Goal: Task Accomplishment & Management: Manage account settings

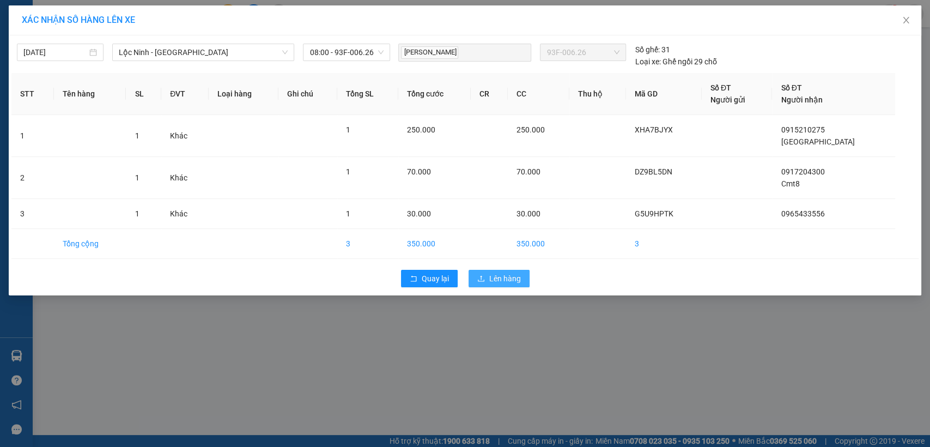
click at [507, 280] on span "Lên hàng" at bounding box center [505, 278] width 32 height 12
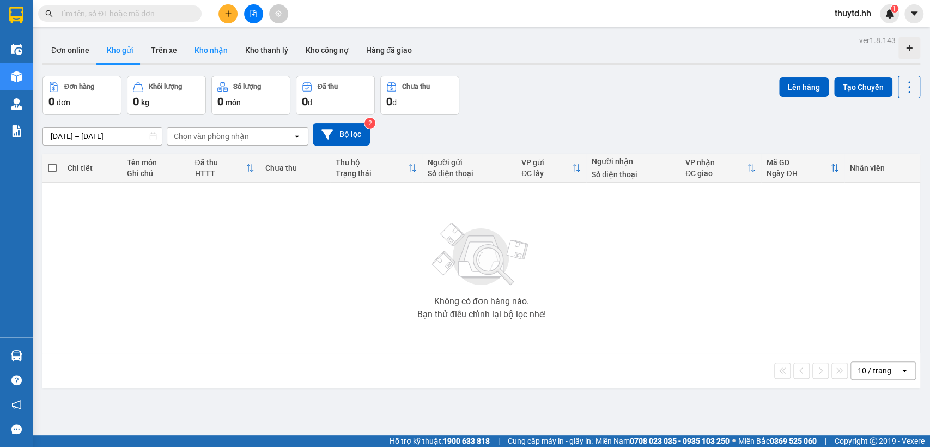
click at [220, 58] on button "Kho nhận" at bounding box center [211, 50] width 51 height 26
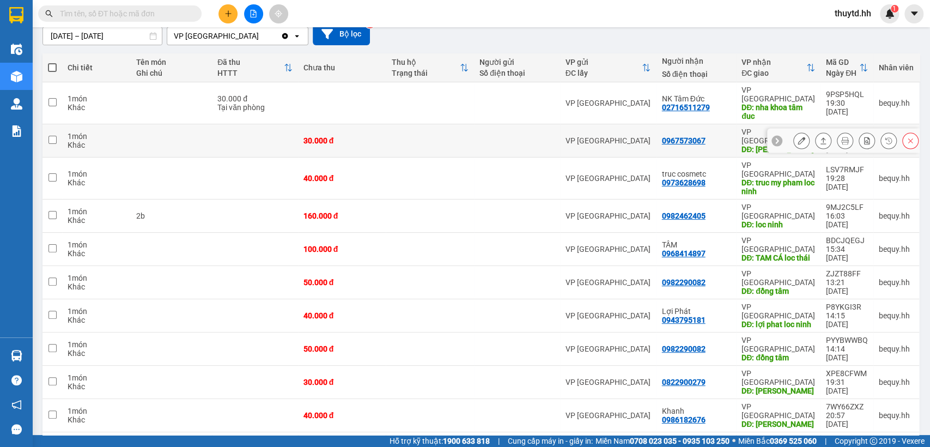
scroll to position [121, 0]
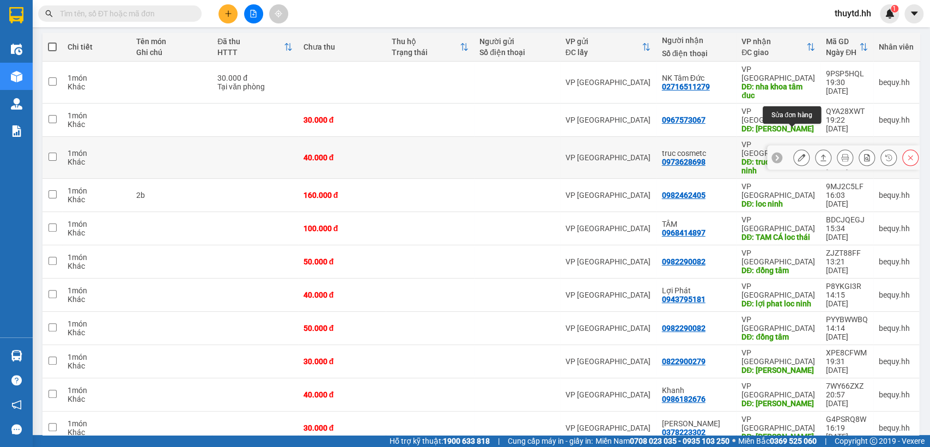
click at [798, 154] on icon at bounding box center [802, 158] width 8 height 8
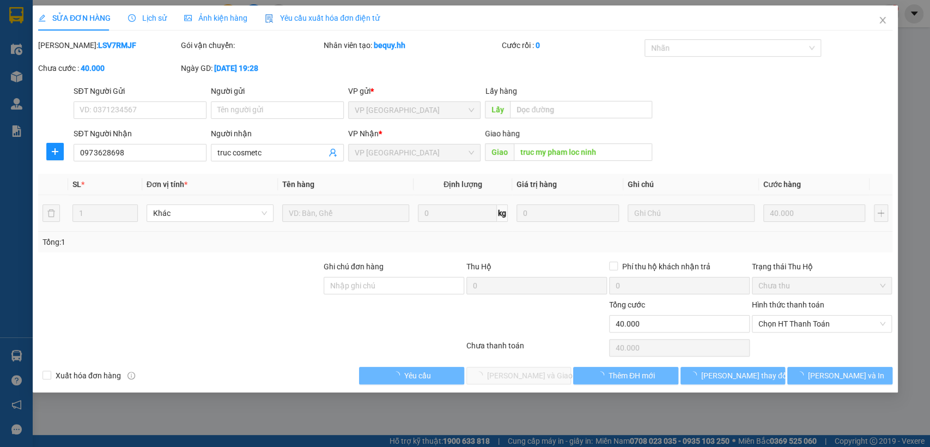
type input "0973628698"
type input "truc cosmetc"
type input "truc my pham loc ninh"
type input "40.000"
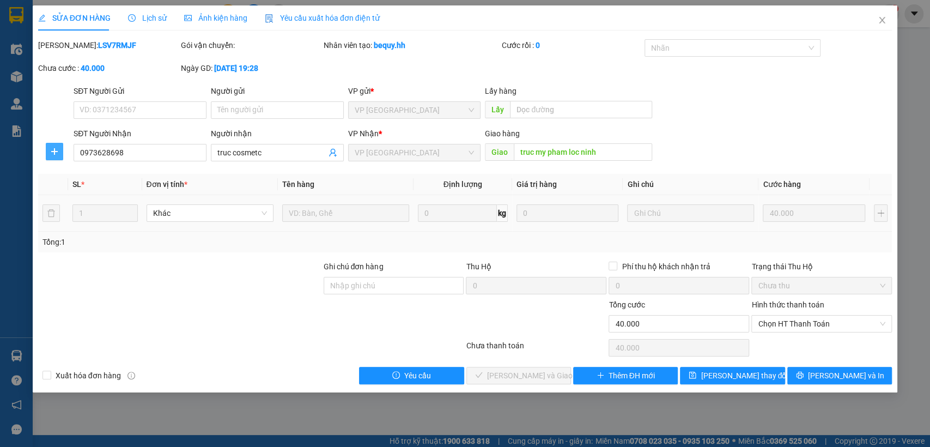
click at [53, 146] on button "button" at bounding box center [54, 151] width 17 height 17
click at [74, 188] on span "Chuyển hoàn" at bounding box center [74, 191] width 45 height 12
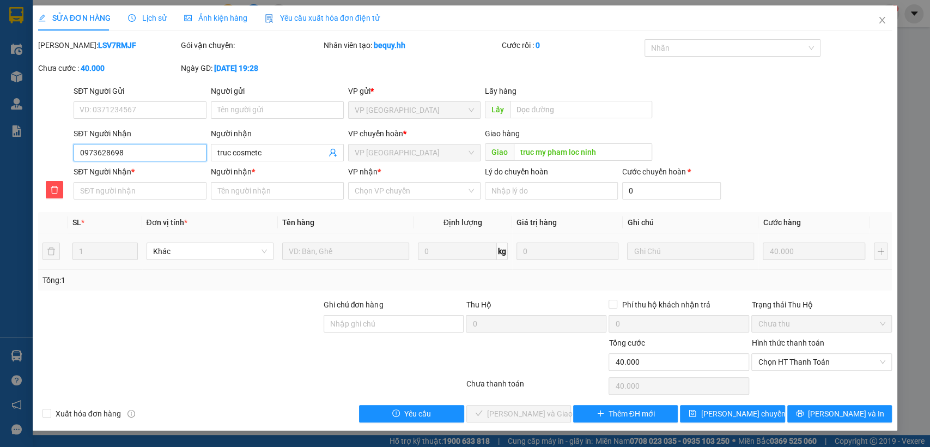
drag, startPoint x: 80, startPoint y: 154, endPoint x: 148, endPoint y: 155, distance: 68.1
click at [148, 155] on input "0973628698" at bounding box center [140, 152] width 133 height 17
paste input "0973628698"
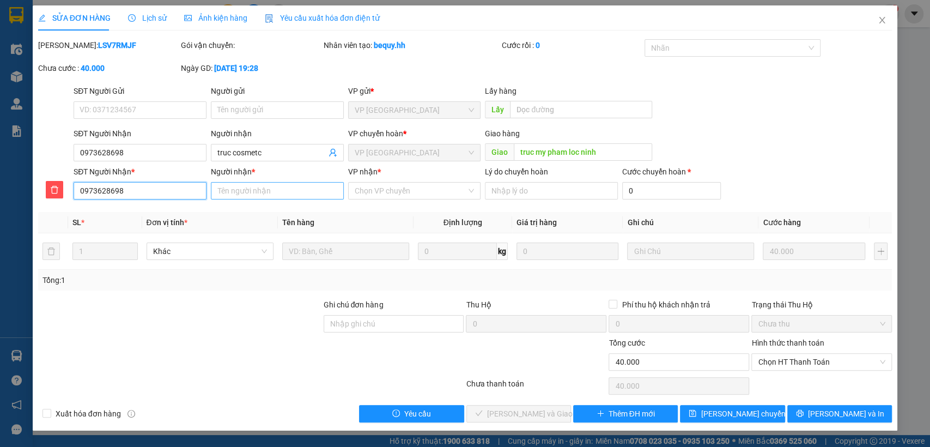
type input "0973628698"
click at [284, 192] on input "Người nhận *" at bounding box center [277, 190] width 133 height 17
type input "truc my pham"
drag, startPoint x: 429, startPoint y: 179, endPoint x: 428, endPoint y: 185, distance: 6.2
click at [429, 180] on div "VP nhận *" at bounding box center [414, 174] width 133 height 16
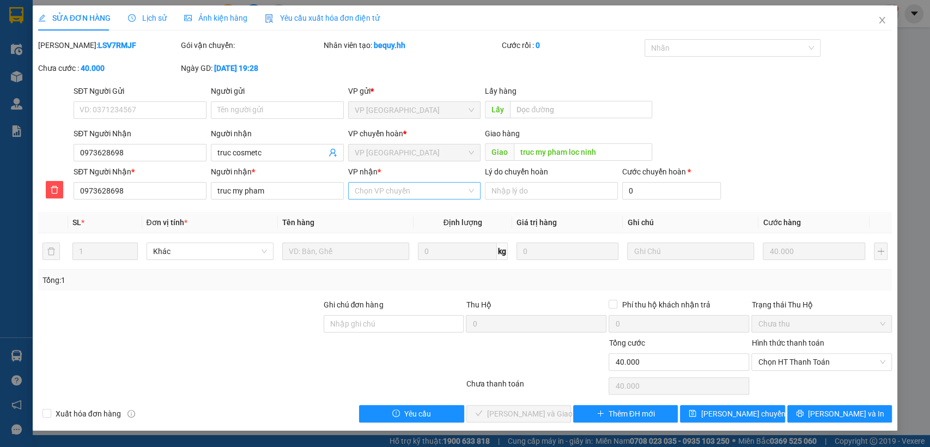
click at [427, 187] on input "VP nhận *" at bounding box center [411, 191] width 112 height 16
click at [400, 230] on div "VP [GEOGRAPHIC_DATA]" at bounding box center [414, 230] width 120 height 12
click at [707, 412] on button "[PERSON_NAME] chuyển hoàn" at bounding box center [732, 413] width 105 height 17
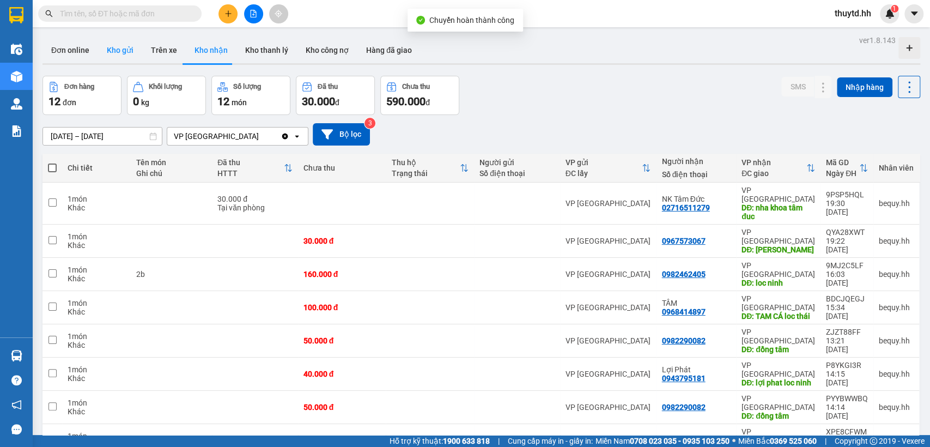
click at [124, 53] on button "Kho gửi" at bounding box center [120, 50] width 44 height 26
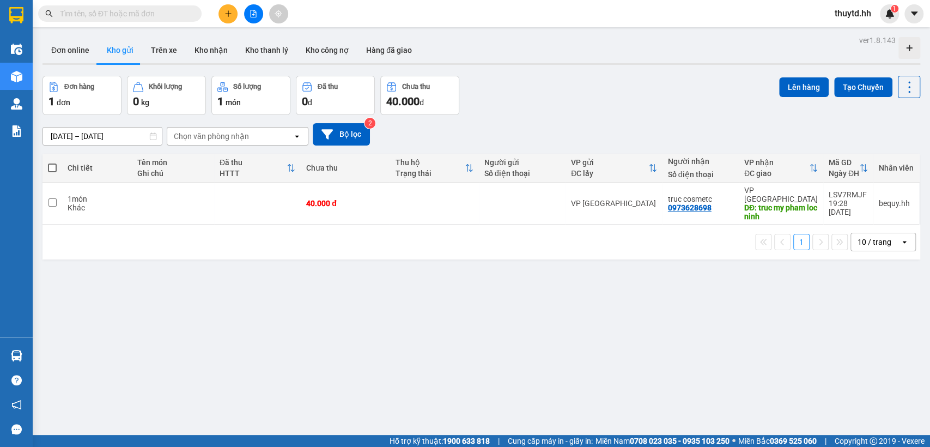
click at [53, 169] on span at bounding box center [52, 167] width 9 height 9
click at [52, 162] on input "checkbox" at bounding box center [52, 162] width 0 height 0
checkbox input "true"
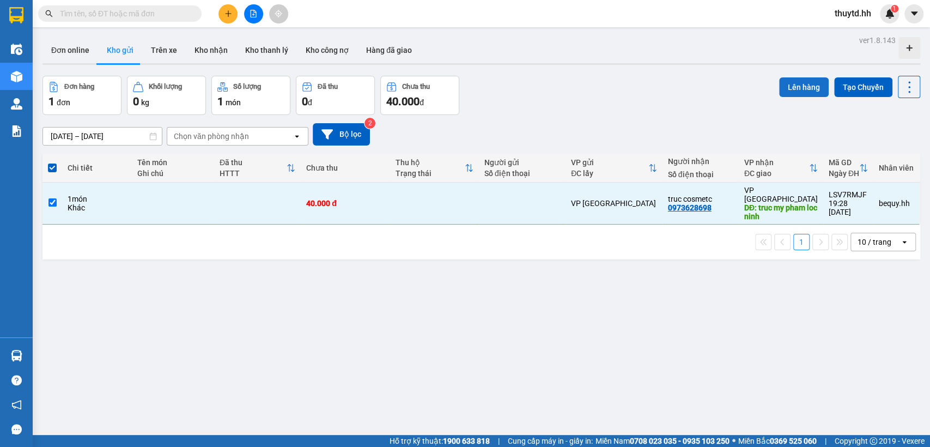
click at [795, 90] on button "Lên hàng" at bounding box center [804, 87] width 50 height 20
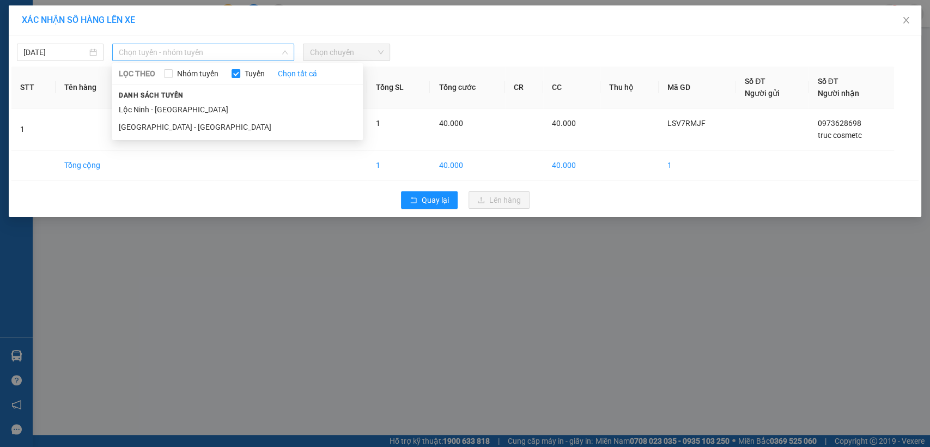
click at [258, 45] on span "Chọn tuyến - nhóm tuyến" at bounding box center [203, 52] width 169 height 16
click at [166, 110] on li "Lộc Ninh - [GEOGRAPHIC_DATA]" at bounding box center [237, 109] width 251 height 17
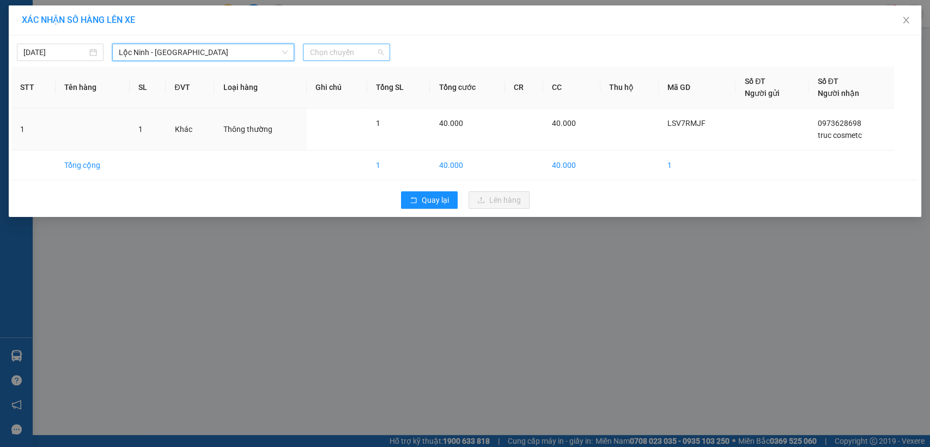
click at [354, 60] on div "Chọn chuyến" at bounding box center [346, 52] width 87 height 17
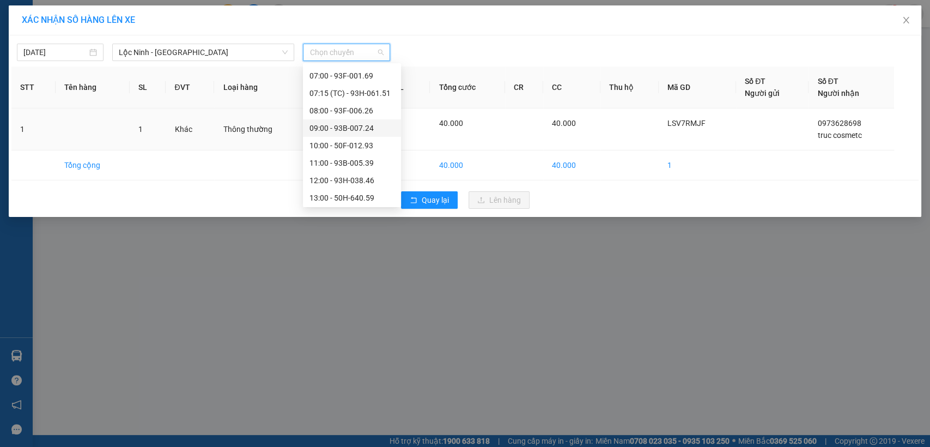
scroll to position [121, 0]
click at [339, 142] on div "10:00 - 50F-012.93" at bounding box center [351, 145] width 85 height 12
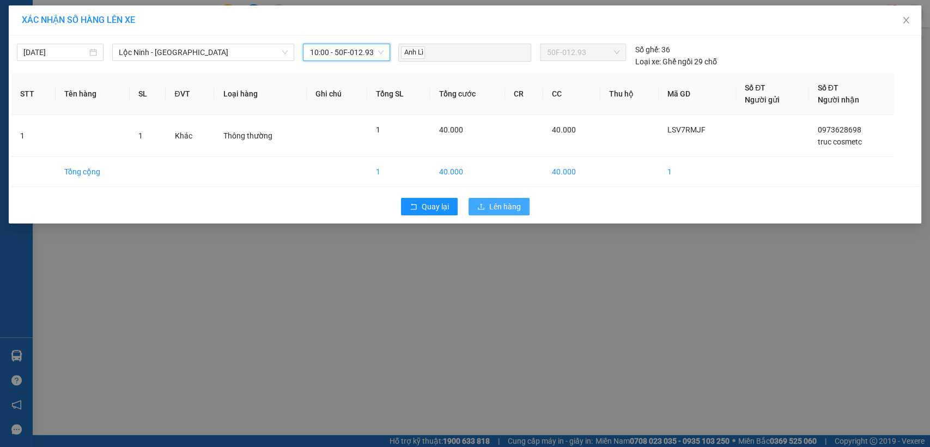
click at [493, 204] on span "Lên hàng" at bounding box center [505, 206] width 32 height 12
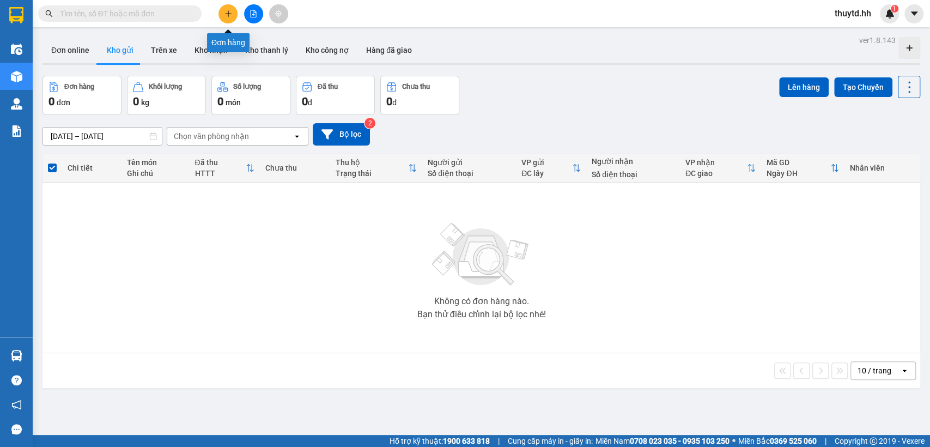
click at [229, 12] on icon "plus" at bounding box center [228, 14] width 8 height 8
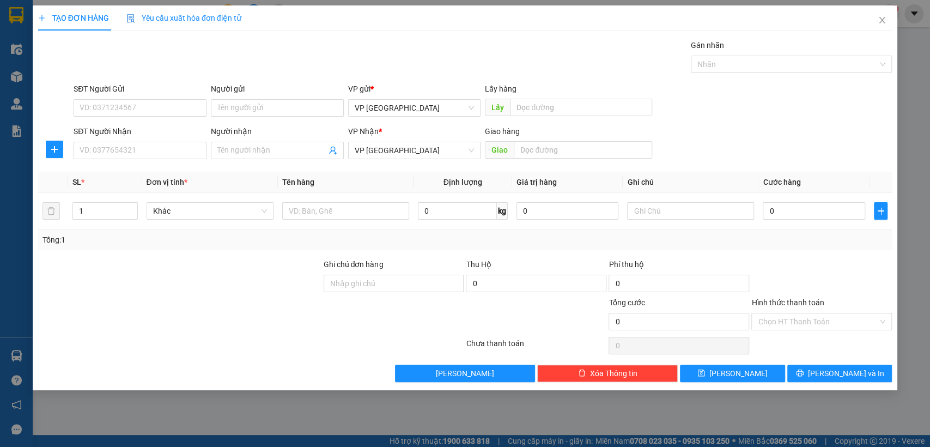
click at [102, 159] on div "SĐT Người Nhận VD: 0377654321" at bounding box center [140, 144] width 133 height 38
click at [102, 154] on input "SĐT Người Nhận" at bounding box center [140, 150] width 133 height 17
type input "0912156403"
click at [106, 174] on div "0912156403" at bounding box center [140, 172] width 120 height 12
type input "bai xe [cuoc ròi]"
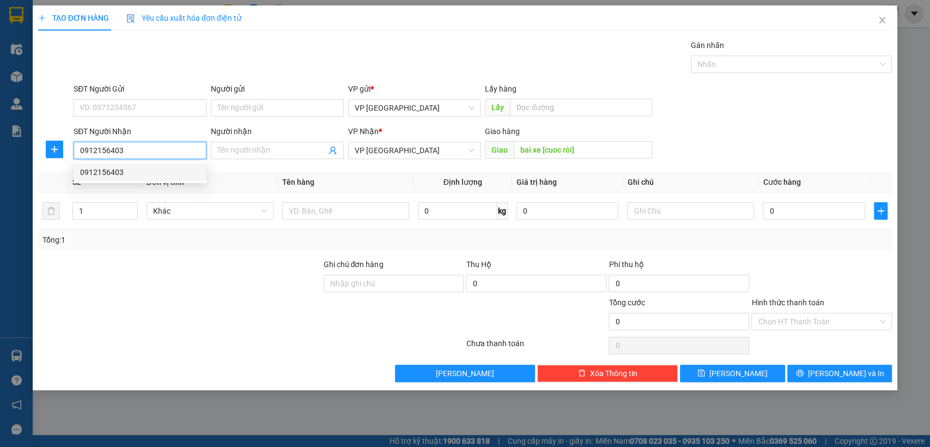
type input "40.000"
type input "0912156403"
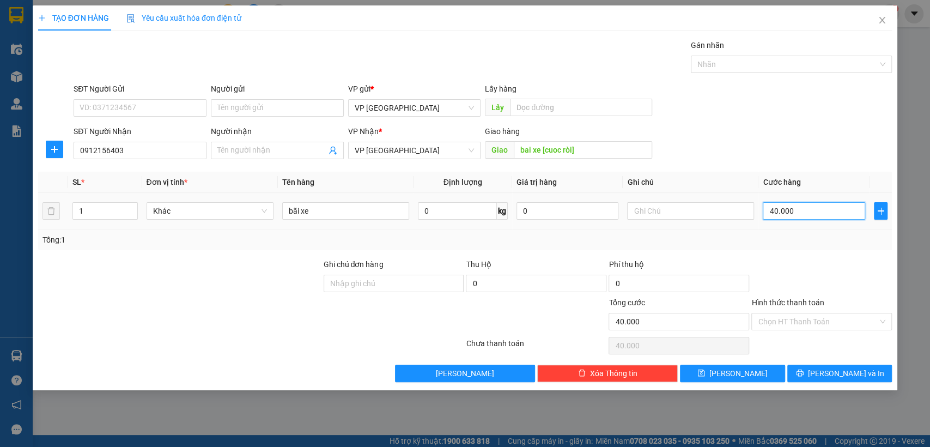
click at [804, 215] on input "40.000" at bounding box center [814, 210] width 102 height 17
type input "3"
type input "30"
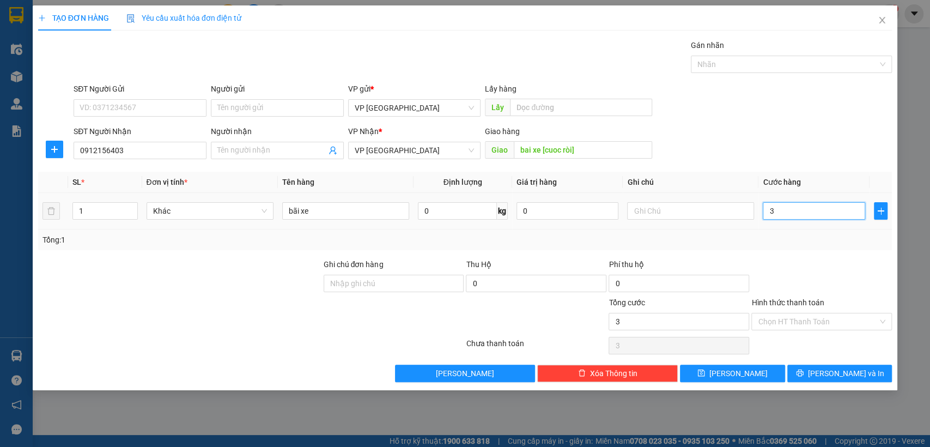
type input "30"
type input "300"
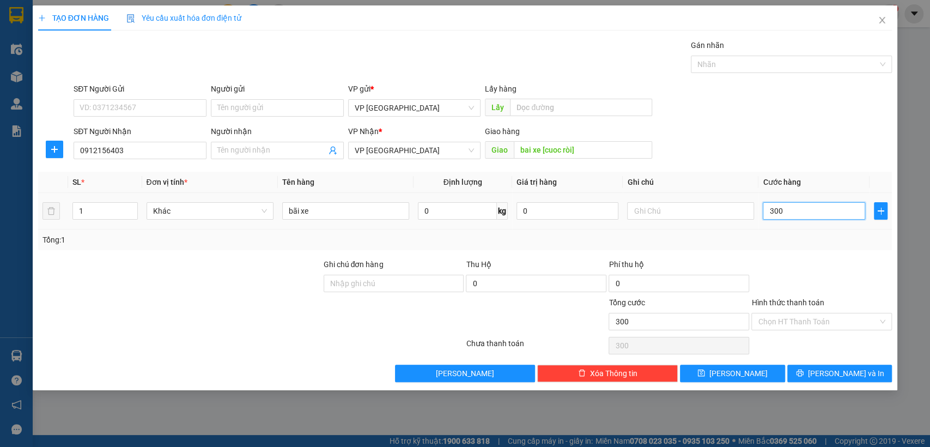
type input "3.000"
type input "30.000"
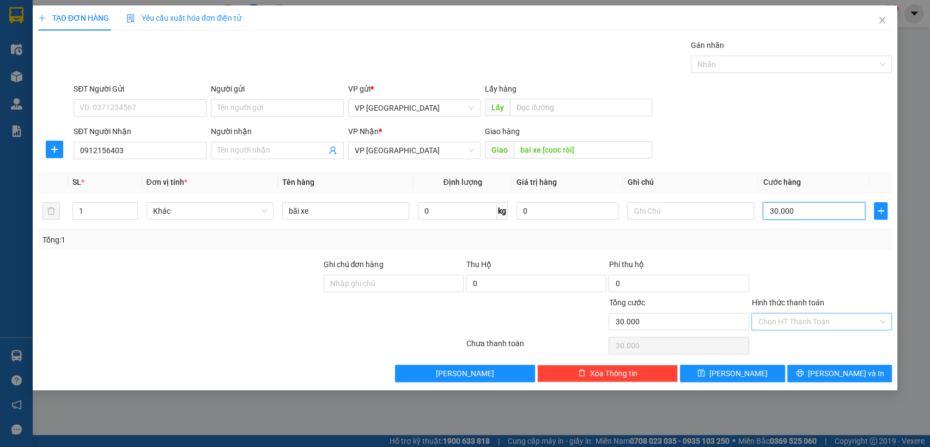
type input "30.000"
click at [788, 320] on input "Hình thức thanh toán" at bounding box center [818, 321] width 120 height 16
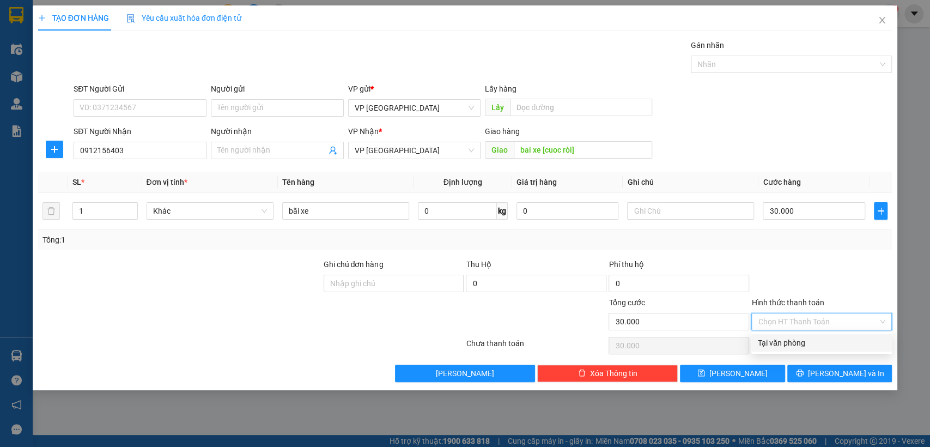
click at [784, 343] on div "Tại văn phòng" at bounding box center [821, 343] width 127 height 12
type input "0"
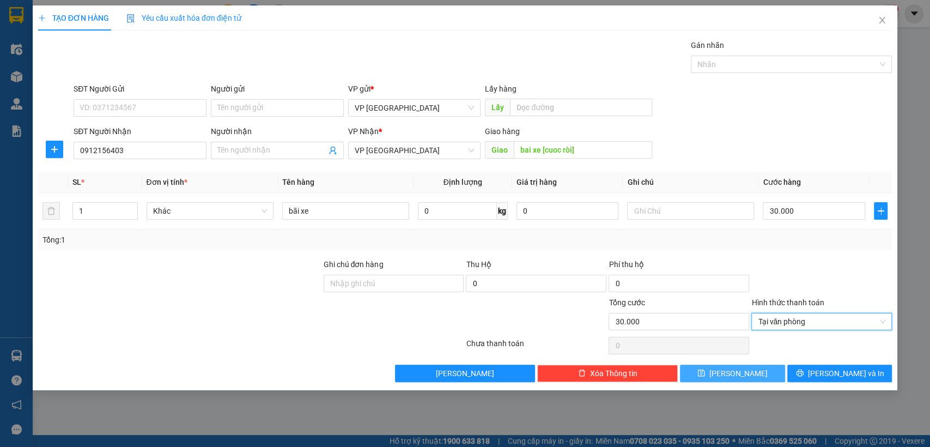
click at [763, 374] on button "[PERSON_NAME]" at bounding box center [732, 372] width 105 height 17
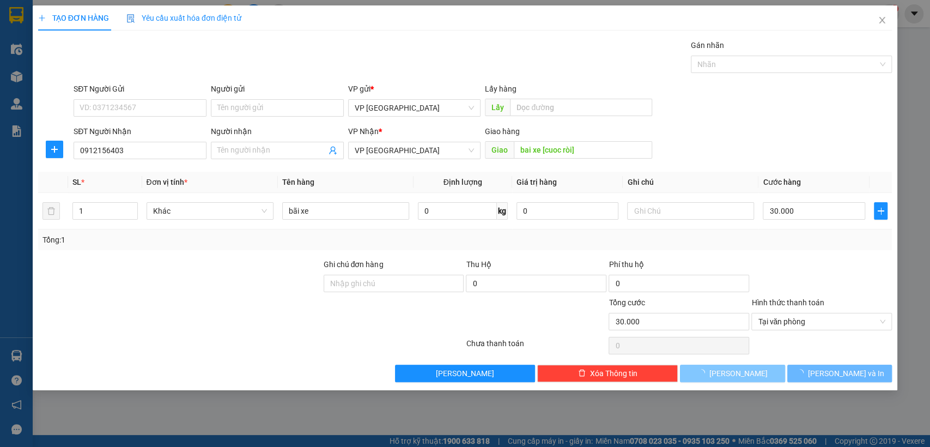
type input "0"
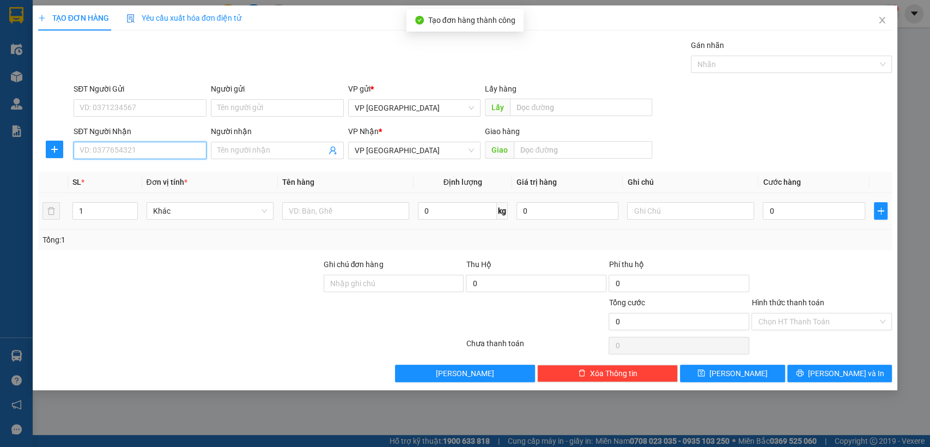
click at [119, 151] on input "SĐT Người Nhận" at bounding box center [140, 150] width 133 height 17
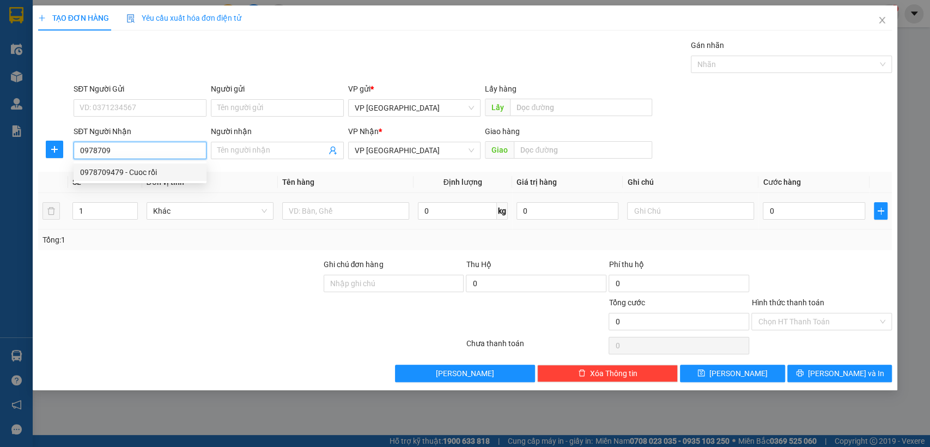
click at [124, 174] on div "0978709479 - Cuoc rồi" at bounding box center [140, 172] width 120 height 12
type input "0978709479"
type input "Cuoc rồi"
type input "BigC bình dương"
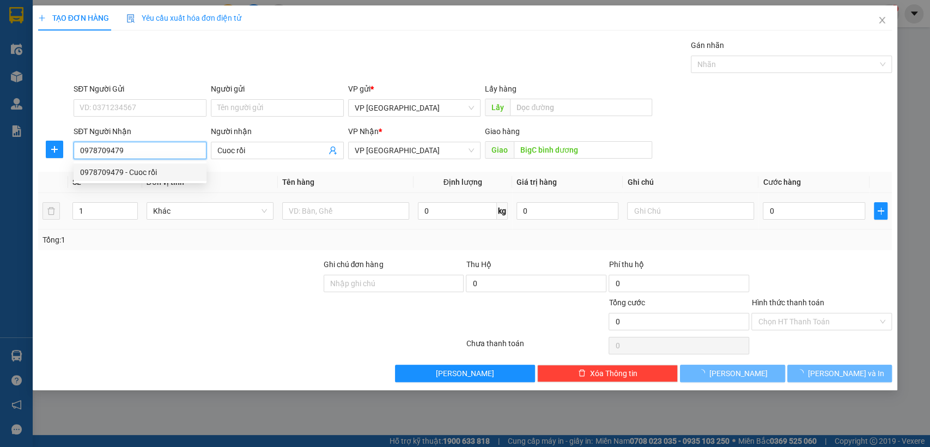
type input "50.000"
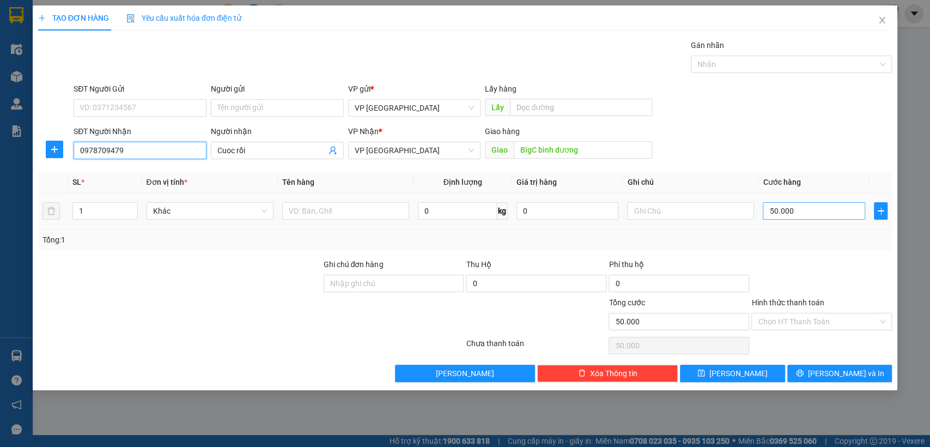
type input "0978709479"
type input "4"
type input "40"
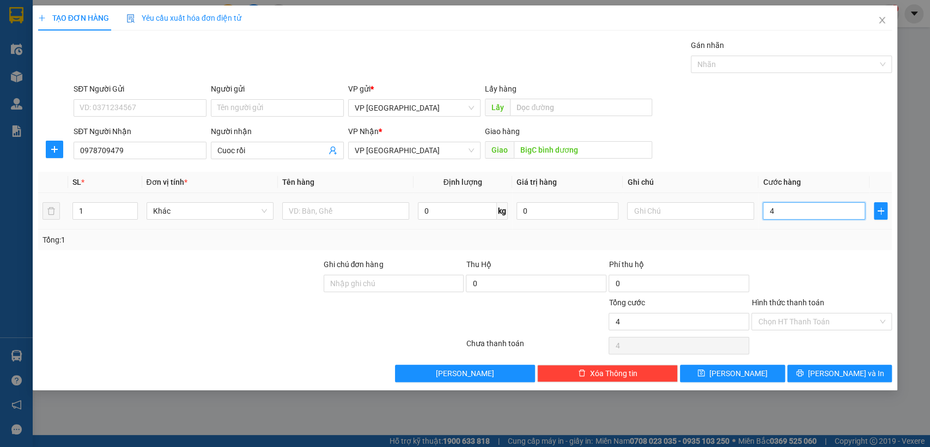
type input "40"
type input "400"
type input "4.000"
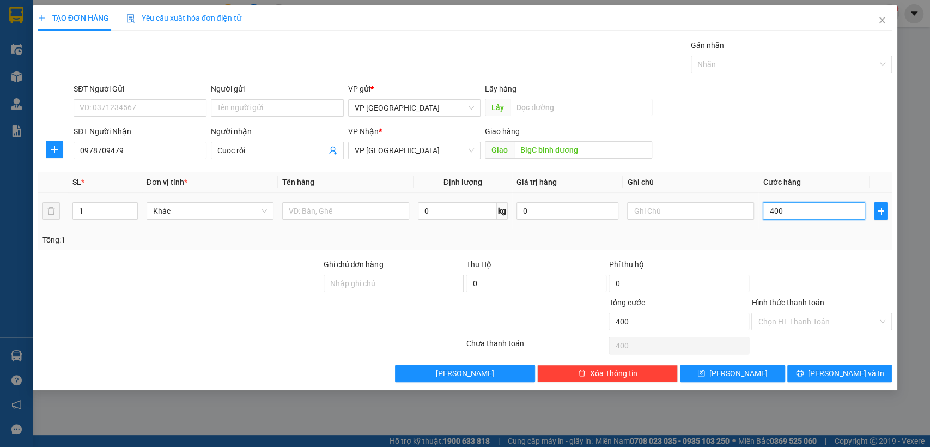
type input "4.000"
type input "40.000"
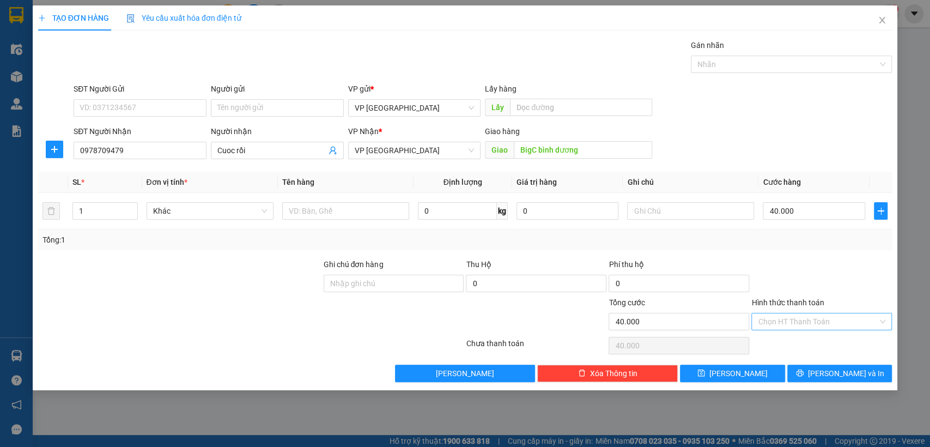
click at [817, 325] on input "Hình thức thanh toán" at bounding box center [818, 321] width 120 height 16
click at [800, 344] on div "Tại văn phòng" at bounding box center [821, 343] width 127 height 12
type input "0"
click at [761, 372] on button "[PERSON_NAME]" at bounding box center [732, 372] width 105 height 17
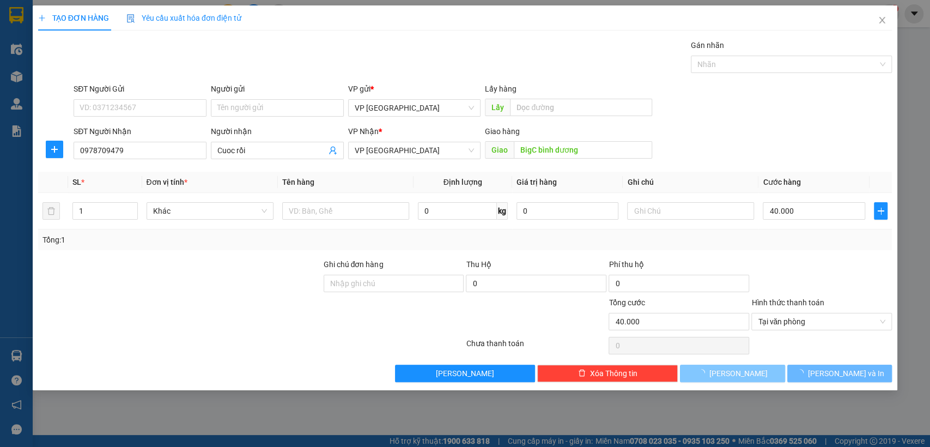
type input "0"
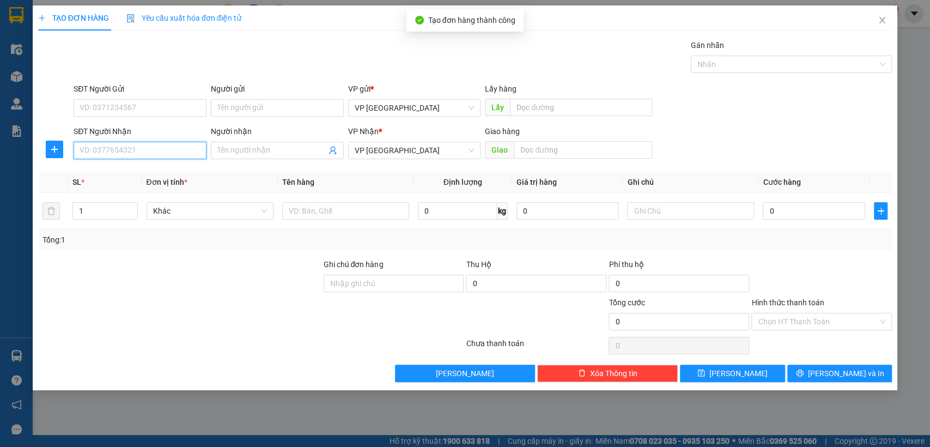
click at [141, 154] on input "SĐT Người Nhận" at bounding box center [140, 150] width 133 height 17
type input "0385998503"
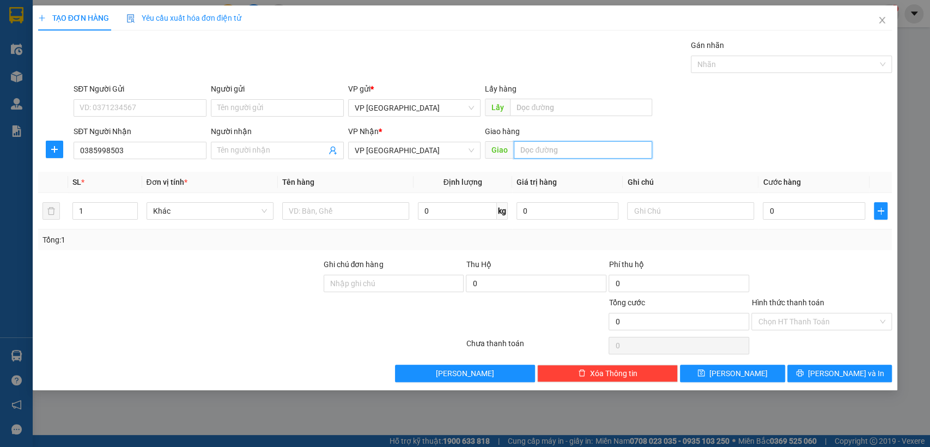
click at [555, 152] on input "text" at bounding box center [583, 149] width 138 height 17
type input "binh gia tan binh [croi]"
click at [824, 204] on input "0" at bounding box center [814, 210] width 102 height 17
type input "3"
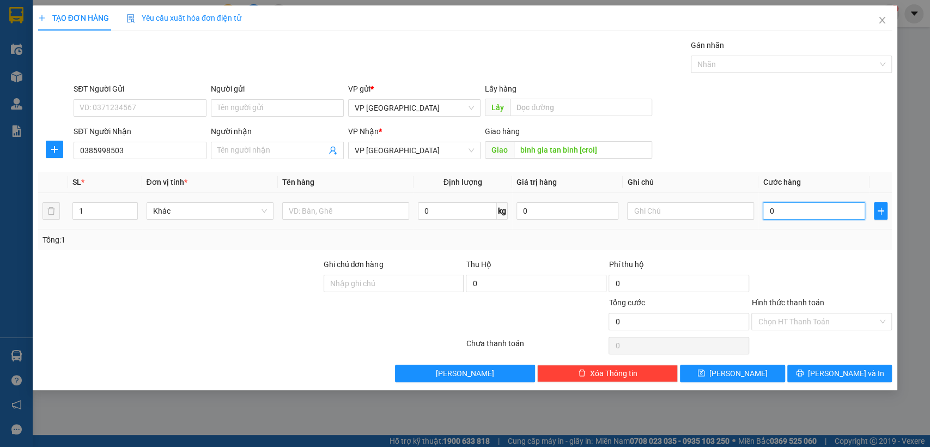
type input "3"
type input "30"
type input "300"
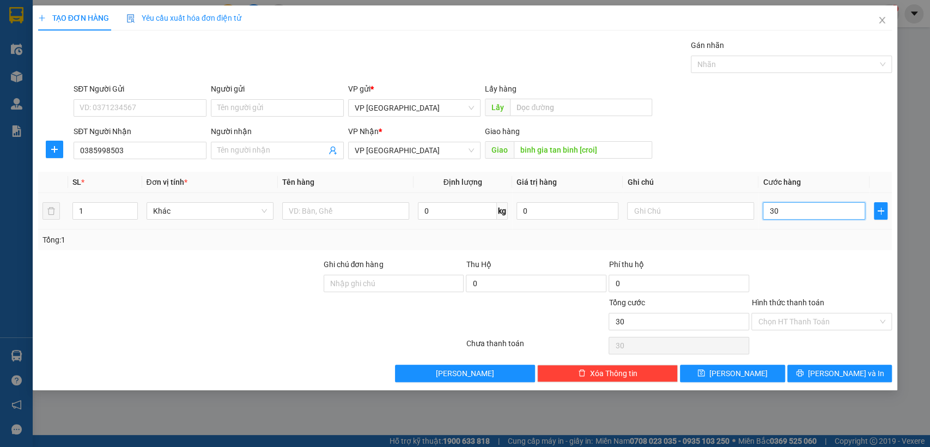
type input "300"
type input "3.000"
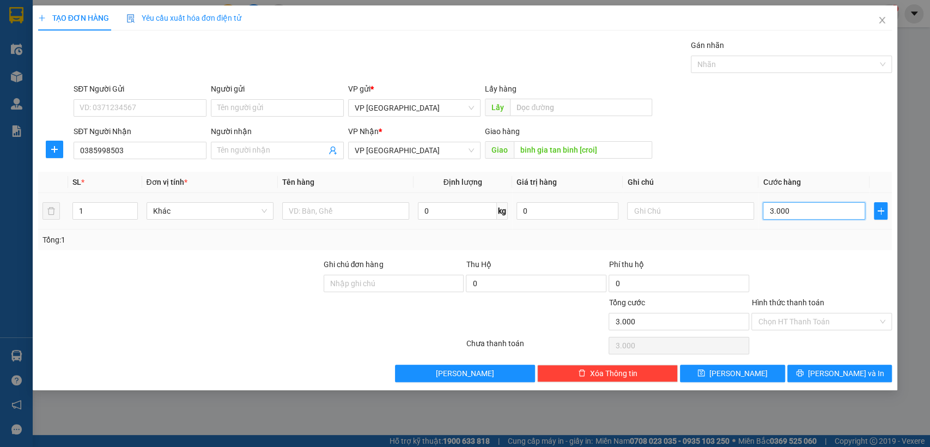
type input "30.000"
click at [810, 322] on input "Hình thức thanh toán" at bounding box center [818, 321] width 120 height 16
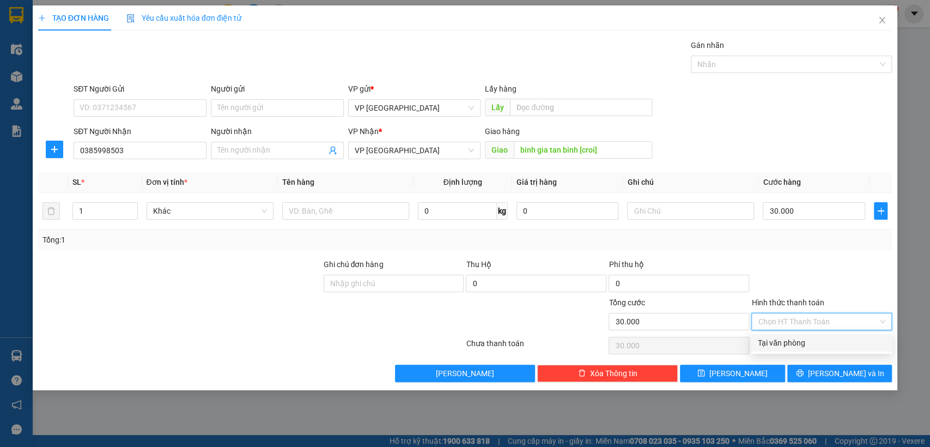
click at [799, 345] on div "Tại văn phòng" at bounding box center [821, 343] width 127 height 12
type input "0"
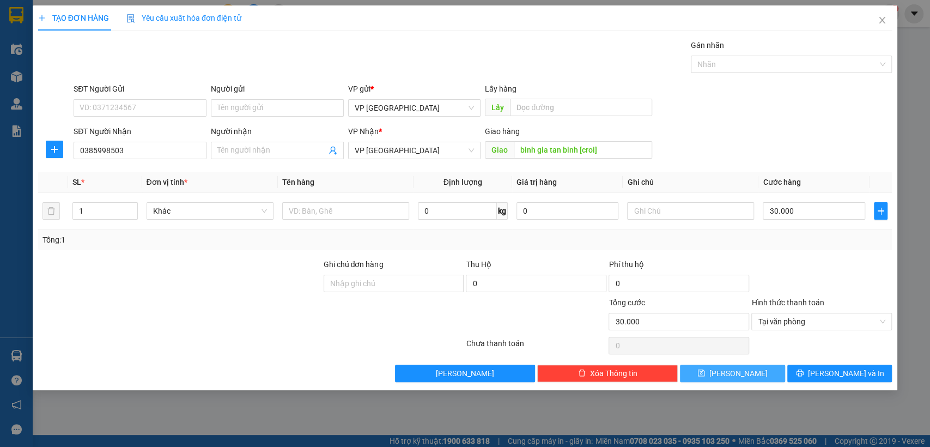
click at [750, 374] on button "[PERSON_NAME]" at bounding box center [732, 372] width 105 height 17
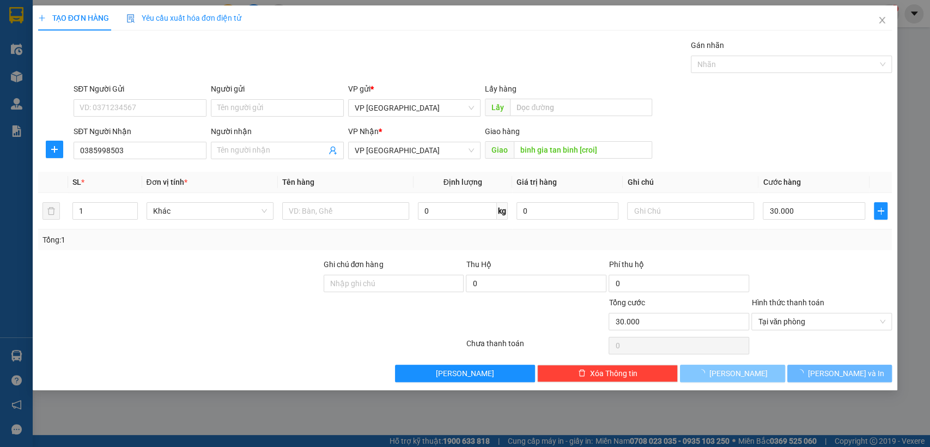
type input "0"
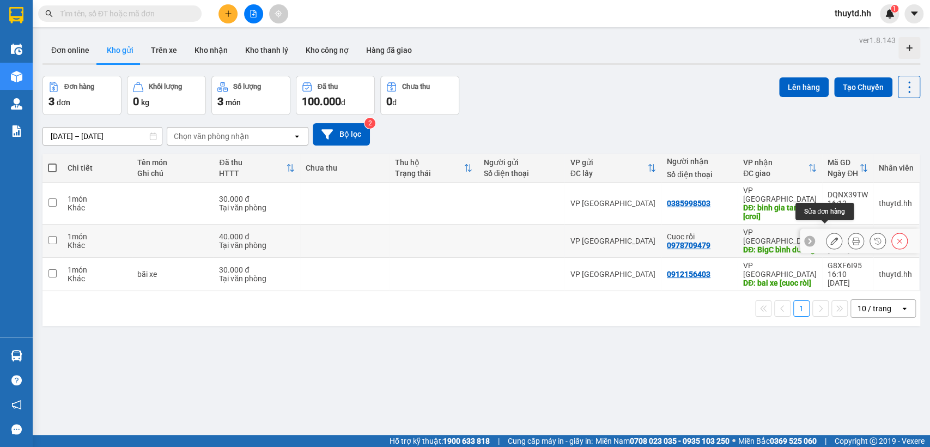
click at [830, 237] on icon at bounding box center [834, 241] width 8 height 8
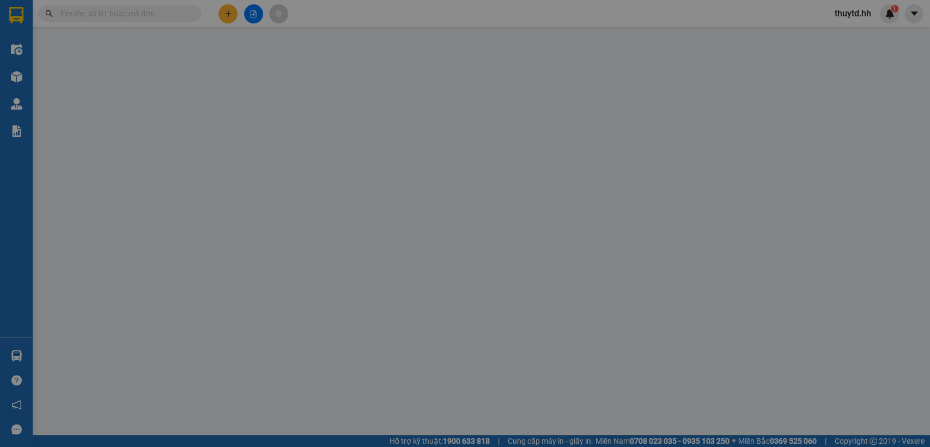
type input "0978709479"
type input "Cuoc rồi"
type input "BigC bình dương"
type input "40.000"
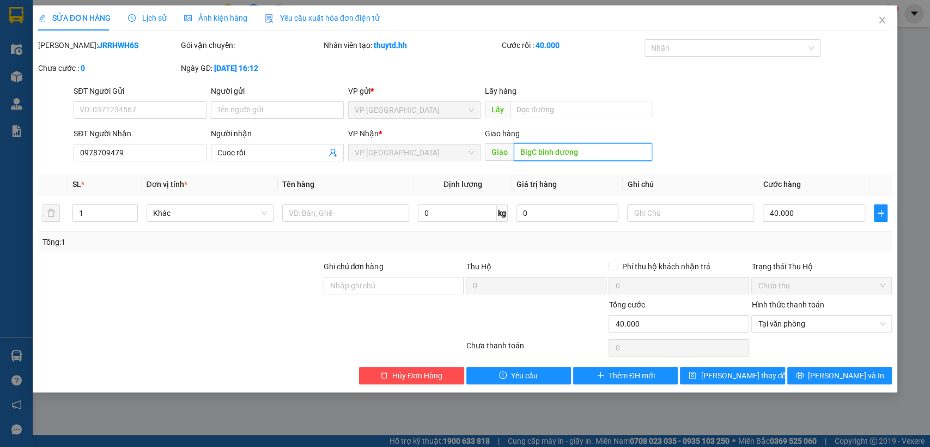
click at [603, 150] on input "BigC bình dương" at bounding box center [583, 151] width 138 height 17
type input "BigC bình dương [croi]"
click at [737, 373] on span "[PERSON_NAME] thay đổi" at bounding box center [744, 375] width 87 height 12
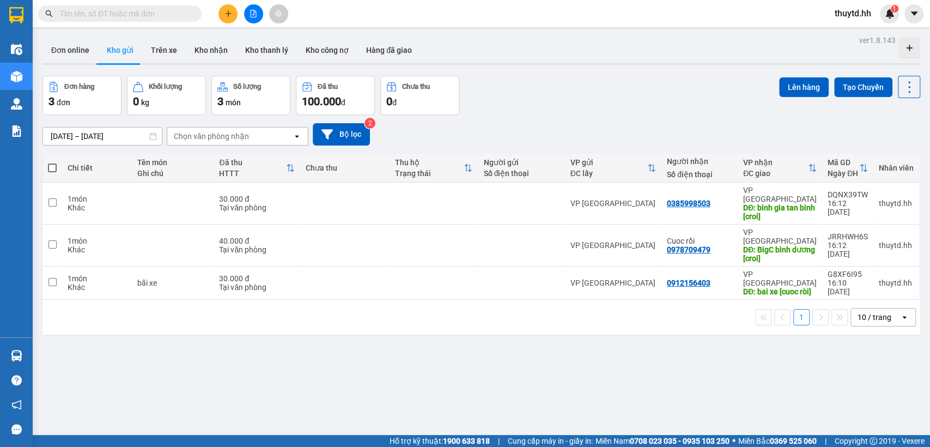
click at [52, 167] on span at bounding box center [52, 167] width 9 height 9
click at [52, 162] on input "checkbox" at bounding box center [52, 162] width 0 height 0
checkbox input "true"
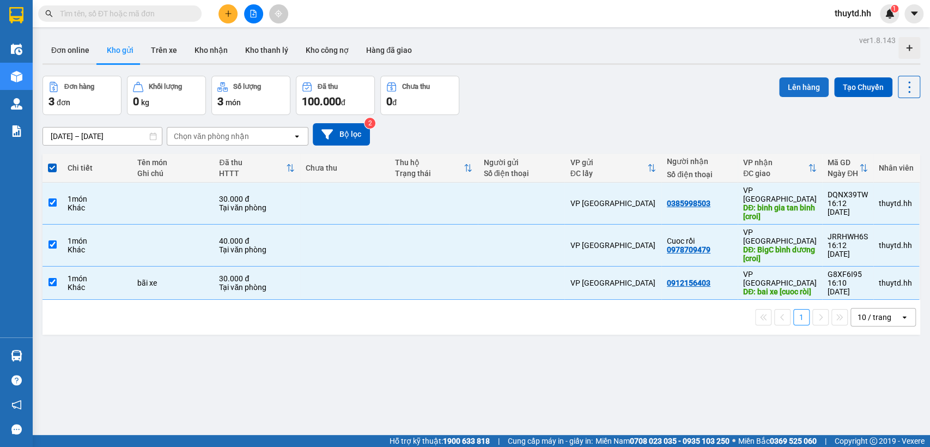
click at [782, 88] on button "Lên hàng" at bounding box center [804, 87] width 50 height 20
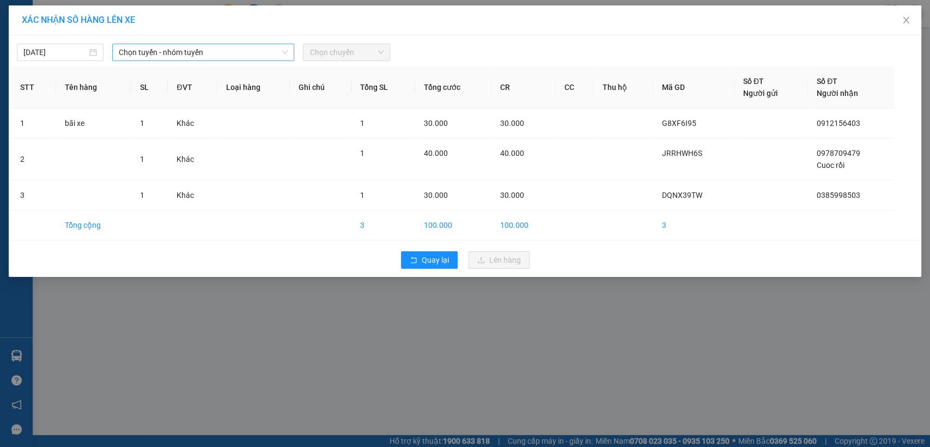
click at [261, 56] on span "Chọn tuyến - nhóm tuyến" at bounding box center [203, 52] width 169 height 16
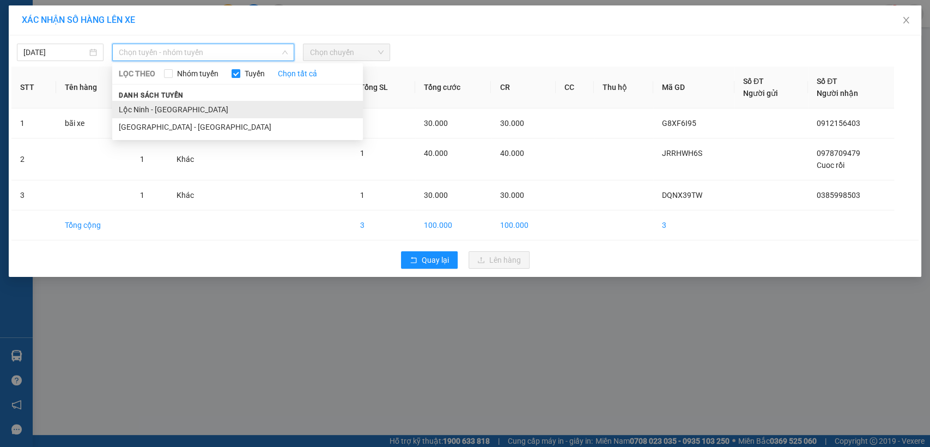
click at [151, 115] on li "Lộc Ninh - [GEOGRAPHIC_DATA]" at bounding box center [237, 109] width 251 height 17
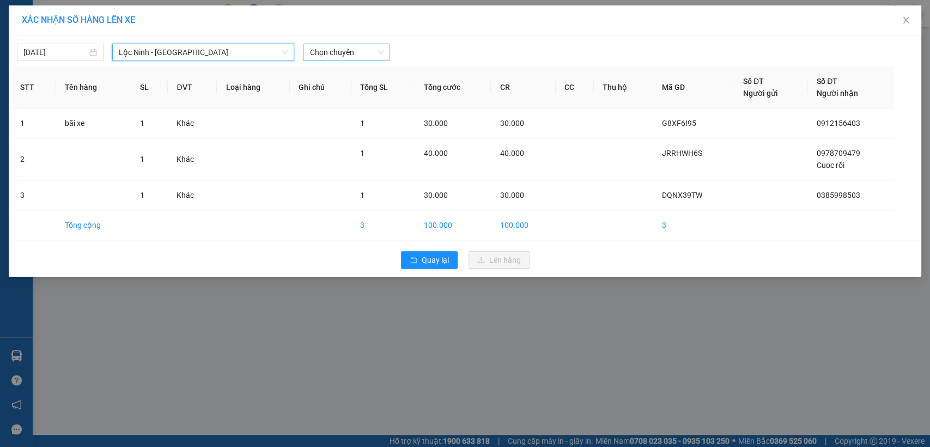
click at [357, 55] on span "Chọn chuyến" at bounding box center [346, 52] width 74 height 16
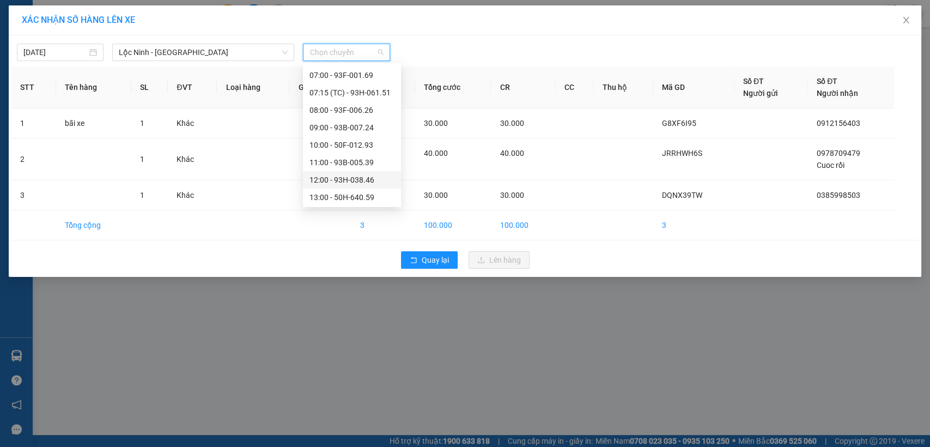
scroll to position [181, 0]
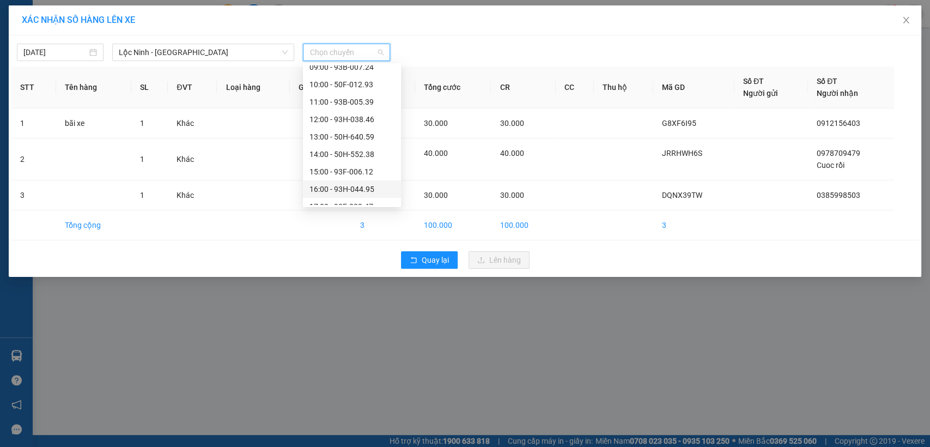
click at [351, 192] on div "16:00 - 93H-044.95" at bounding box center [351, 189] width 85 height 12
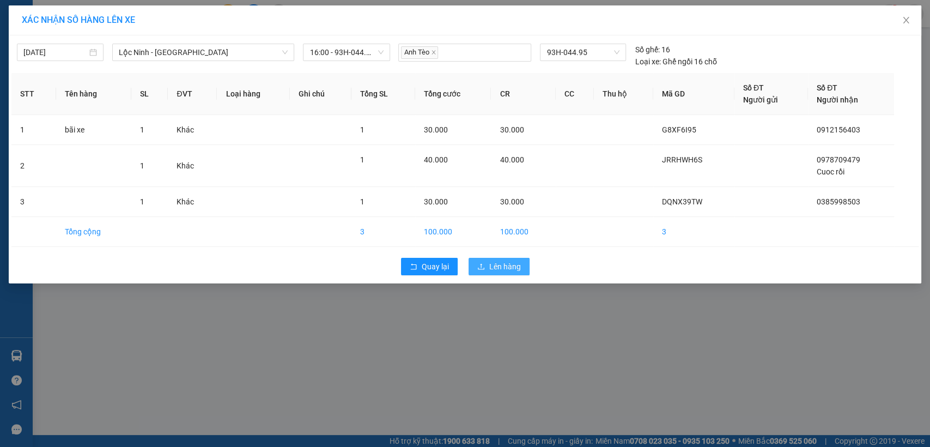
click at [509, 259] on button "Lên hàng" at bounding box center [499, 266] width 61 height 17
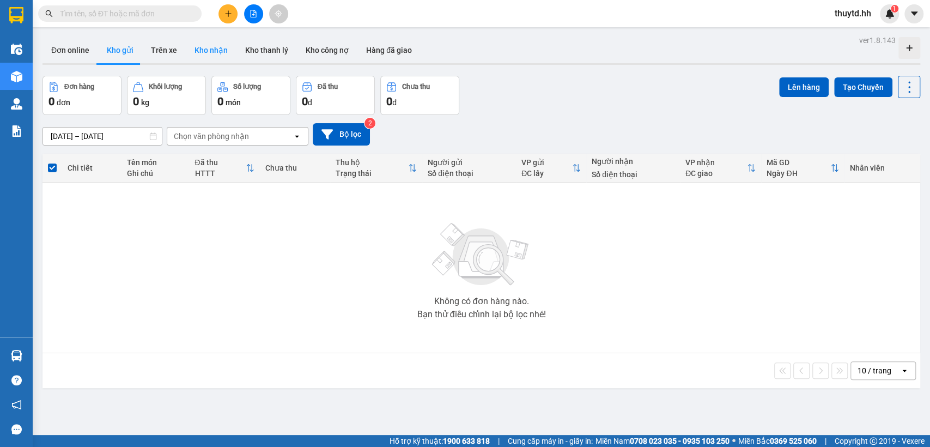
click at [217, 47] on button "Kho nhận" at bounding box center [211, 50] width 51 height 26
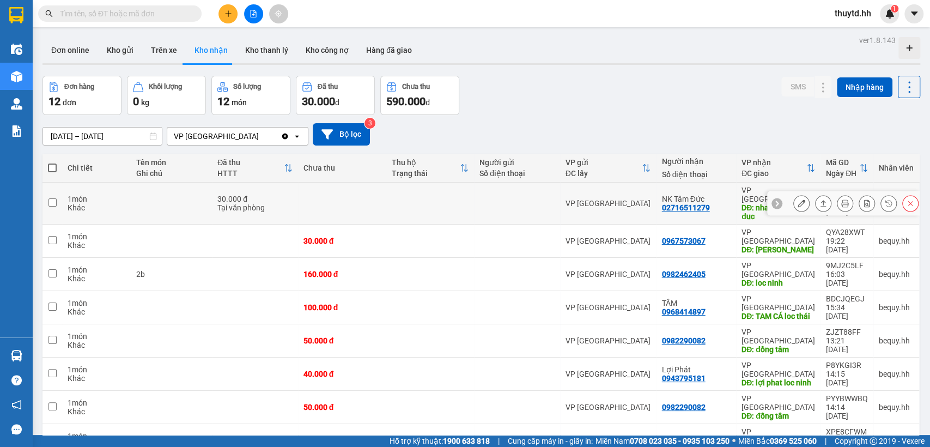
scroll to position [120, 0]
